Goal: Transaction & Acquisition: Purchase product/service

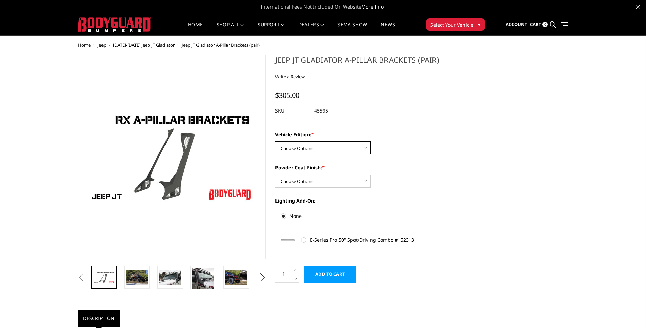
click at [364, 147] on select "Choose Options Standard Jeep Jeep 392 or Mojave Edition" at bounding box center [322, 147] width 95 height 13
select select "4124"
click at [275, 141] on select "Choose Options Standard Jeep Jeep 392 or Mojave Edition" at bounding box center [322, 147] width 95 height 13
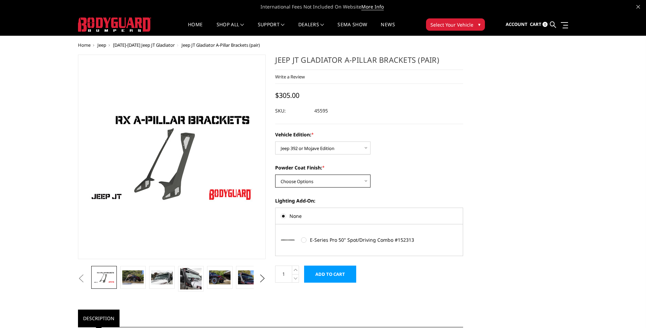
click at [366, 181] on select "Choose Options Bare Metal Texture Black Powder Coat" at bounding box center [322, 180] width 95 height 13
click at [275, 174] on select "Choose Options Bare Metal Texture Black Powder Coat" at bounding box center [322, 180] width 95 height 13
click at [367, 180] on select "Choose Options Bare Metal Texture Black Powder Coat" at bounding box center [322, 180] width 95 height 13
click at [275, 174] on select "Choose Options Bare Metal Texture Black Powder Coat" at bounding box center [322, 180] width 95 height 13
click at [365, 182] on select "Choose Options Bare Metal Texture Black Powder Coat" at bounding box center [322, 180] width 95 height 13
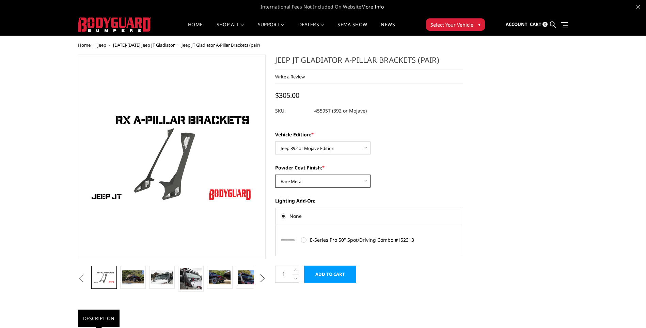
click at [275, 174] on select "Choose Options Bare Metal Texture Black Powder Coat" at bounding box center [322, 180] width 95 height 13
click at [131, 276] on img at bounding box center [132, 277] width 21 height 14
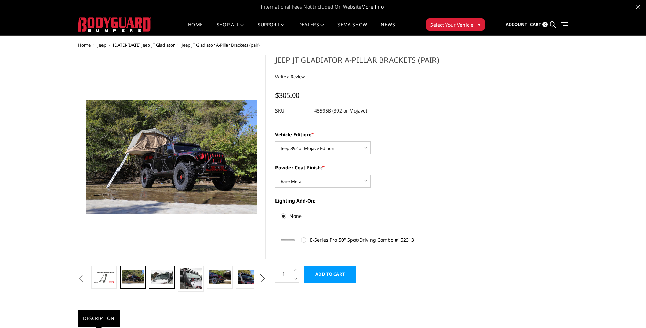
click at [157, 276] on img at bounding box center [161, 277] width 21 height 14
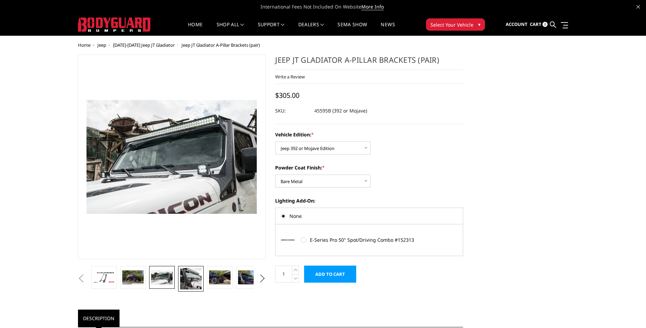
click at [193, 280] on img at bounding box center [190, 278] width 21 height 21
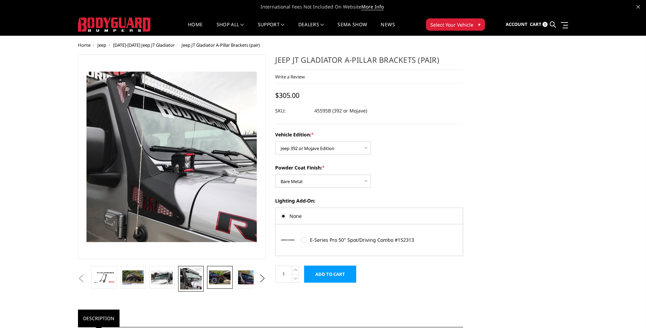
click at [214, 280] on img at bounding box center [219, 277] width 21 height 14
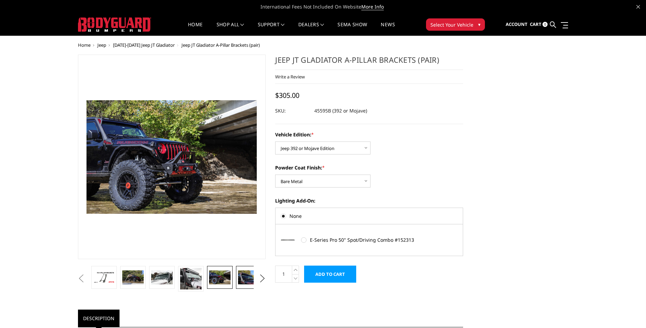
click at [242, 280] on img at bounding box center [248, 277] width 21 height 14
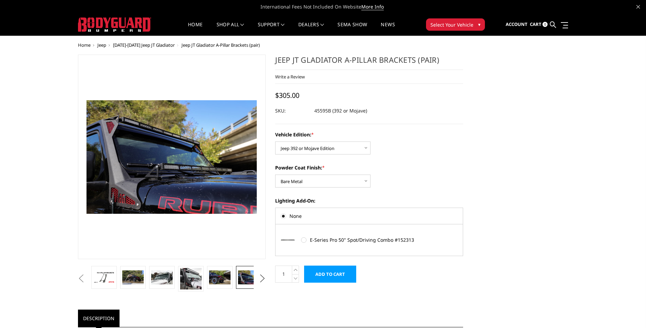
click at [265, 279] on button "Next" at bounding box center [262, 278] width 10 height 10
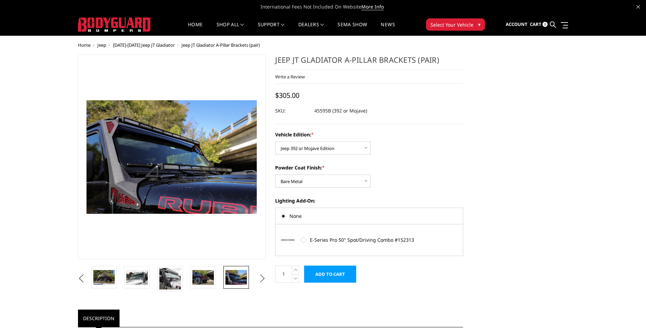
click at [264, 277] on button "Next" at bounding box center [262, 278] width 10 height 10
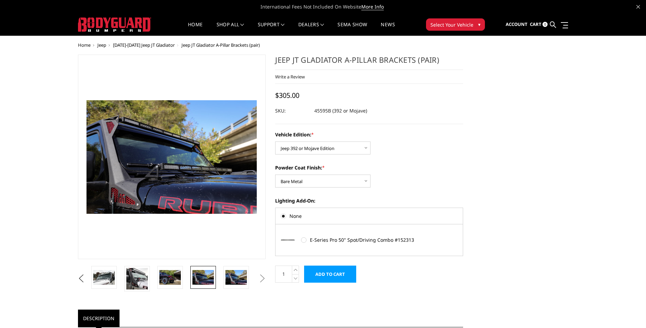
click at [264, 277] on button "Next" at bounding box center [262, 278] width 10 height 10
click at [232, 274] on img at bounding box center [235, 277] width 21 height 14
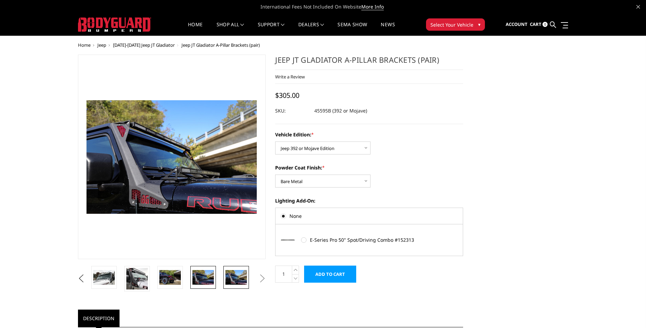
click at [212, 275] on img at bounding box center [202, 277] width 21 height 14
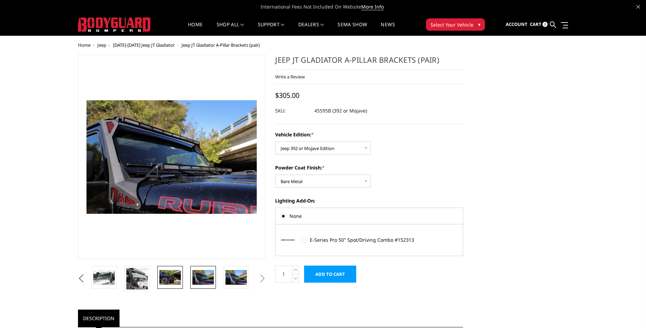
click at [172, 277] on img at bounding box center [169, 277] width 21 height 14
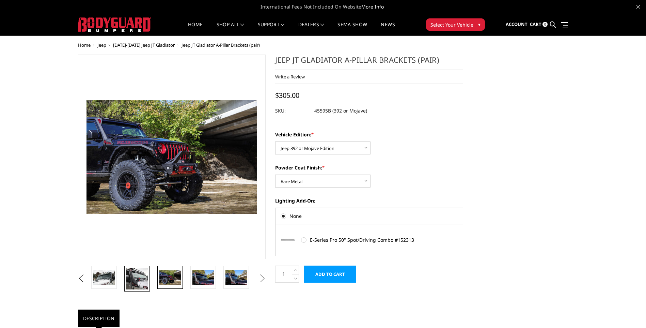
click at [143, 276] on img at bounding box center [136, 278] width 21 height 21
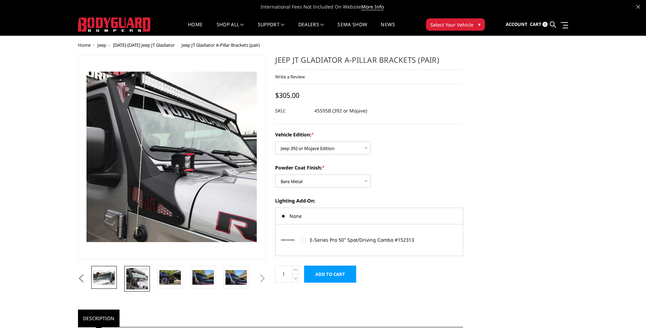
click at [111, 276] on img at bounding box center [103, 277] width 21 height 14
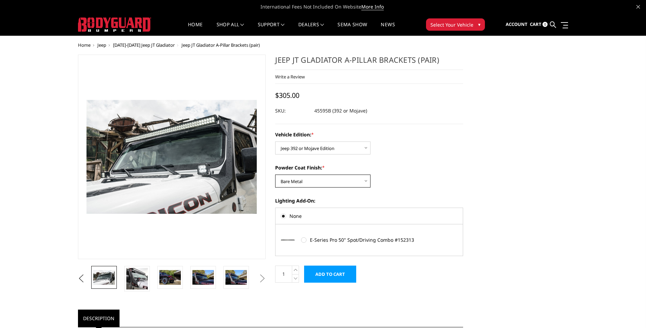
click at [366, 182] on select "Choose Options Bare Metal Texture Black Powder Coat" at bounding box center [322, 180] width 95 height 13
select select "4122"
click at [275, 174] on select "Choose Options Bare Metal Texture Black Powder Coat" at bounding box center [322, 180] width 95 height 13
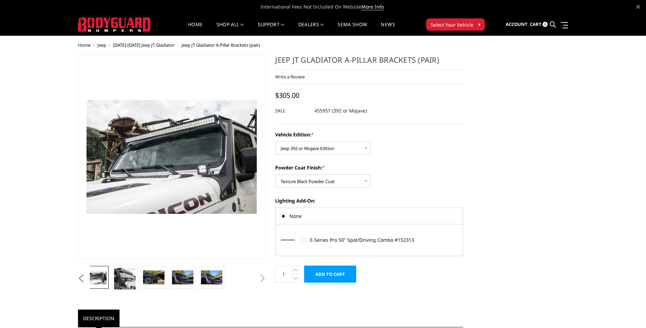
click at [304, 239] on label "E-Series Pro 50" Spot/Driving Combo #152313" at bounding box center [364, 239] width 127 height 7
click at [301, 237] on input "E-Series Pro 50" Spot/Driving Combo #152313" at bounding box center [301, 237] width 0 height 0
radio input "true"
click at [304, 239] on label "E-Series Pro 50" Spot/Driving Combo #152313" at bounding box center [364, 239] width 127 height 7
click at [301, 237] on input "E-Series Pro 50" Spot/Driving Combo #152313" at bounding box center [301, 237] width 0 height 0
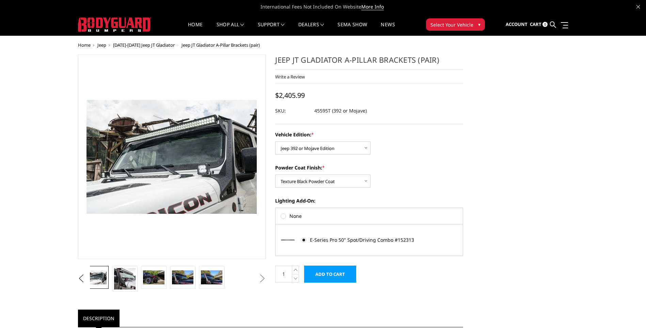
click at [283, 215] on label "None" at bounding box center [369, 215] width 177 height 7
click at [281, 213] on input "None" at bounding box center [281, 213] width 0 height 0
radio input "true"
click at [330, 271] on input "Add to Cart" at bounding box center [330, 273] width 52 height 17
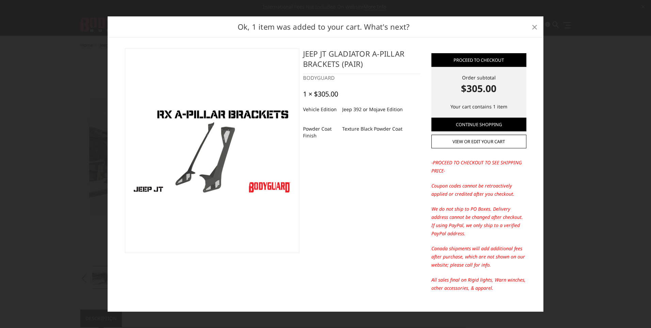
click at [534, 27] on span "×" at bounding box center [535, 26] width 6 height 15
